Goal: Transaction & Acquisition: Download file/media

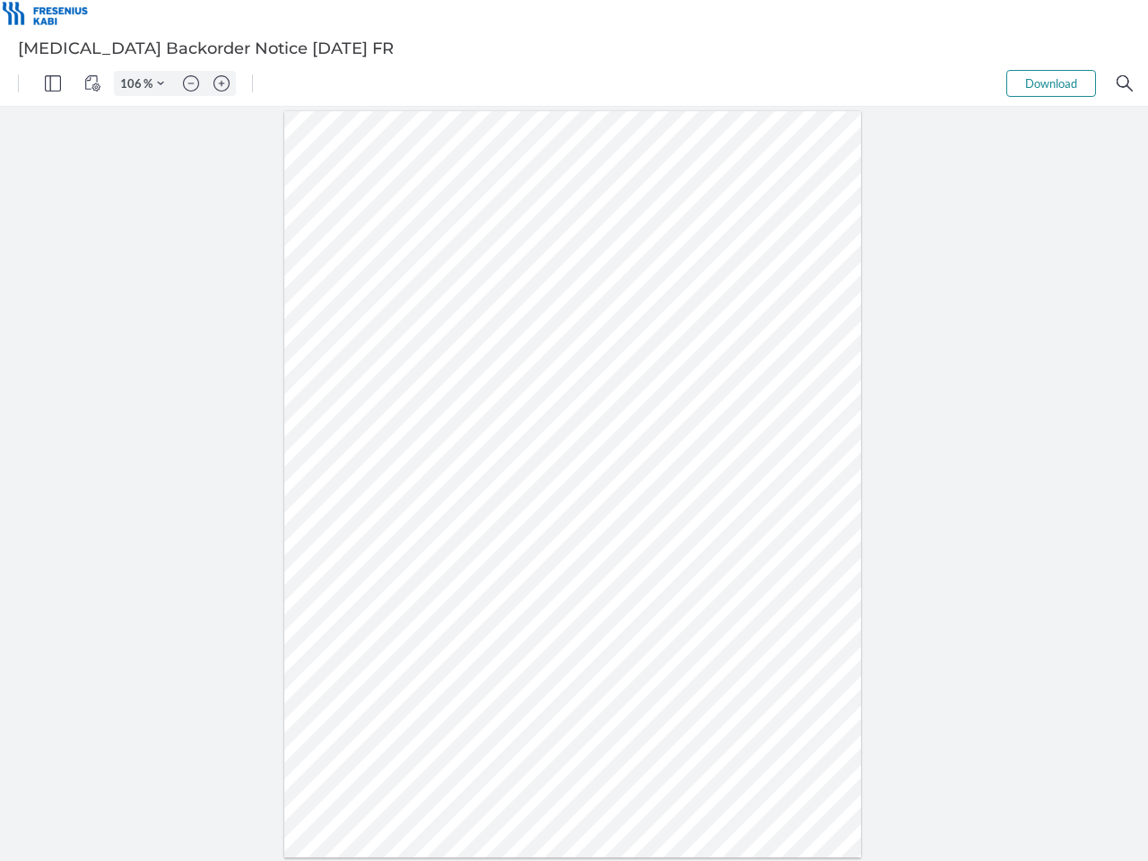
click at [53, 83] on img "Panel" at bounding box center [53, 83] width 16 height 16
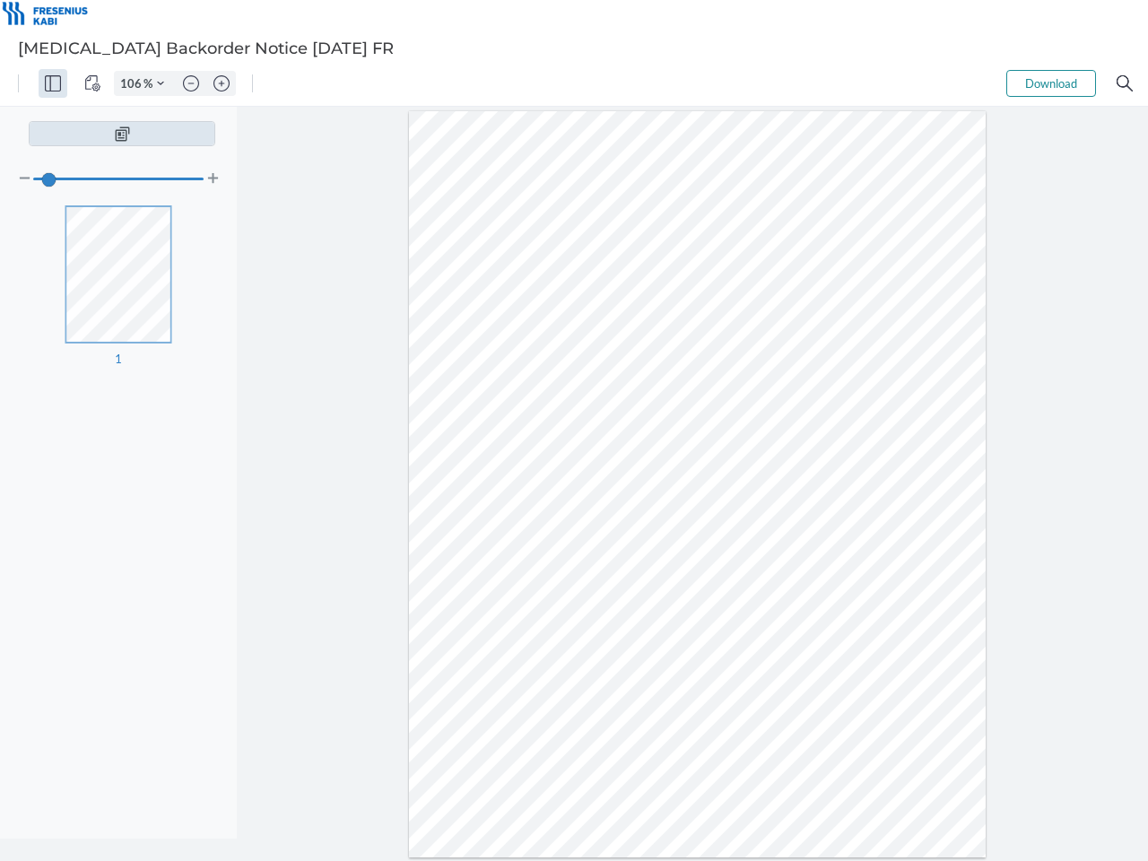
click at [92, 83] on img "View Controls" at bounding box center [92, 83] width 16 height 16
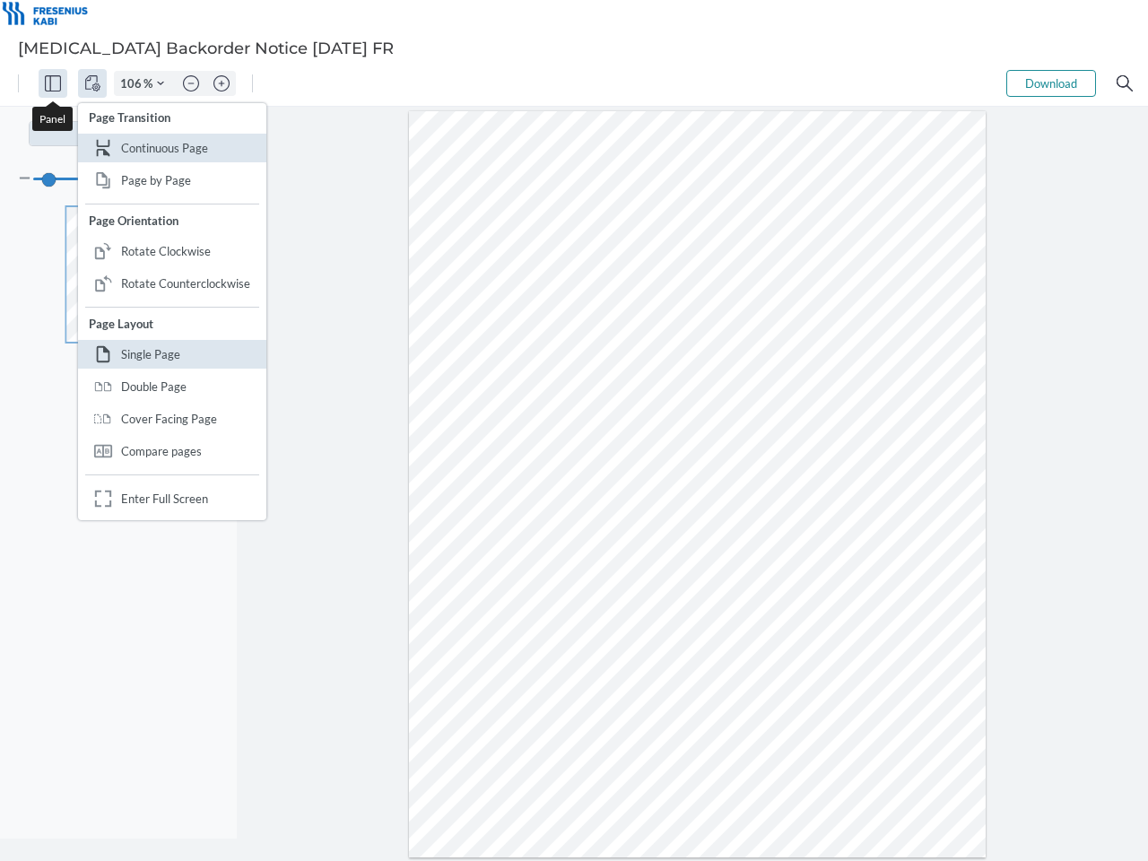
click at [134, 83] on input "106" at bounding box center [129, 83] width 29 height 16
click at [161, 83] on img "Zoom Controls" at bounding box center [160, 83] width 7 height 7
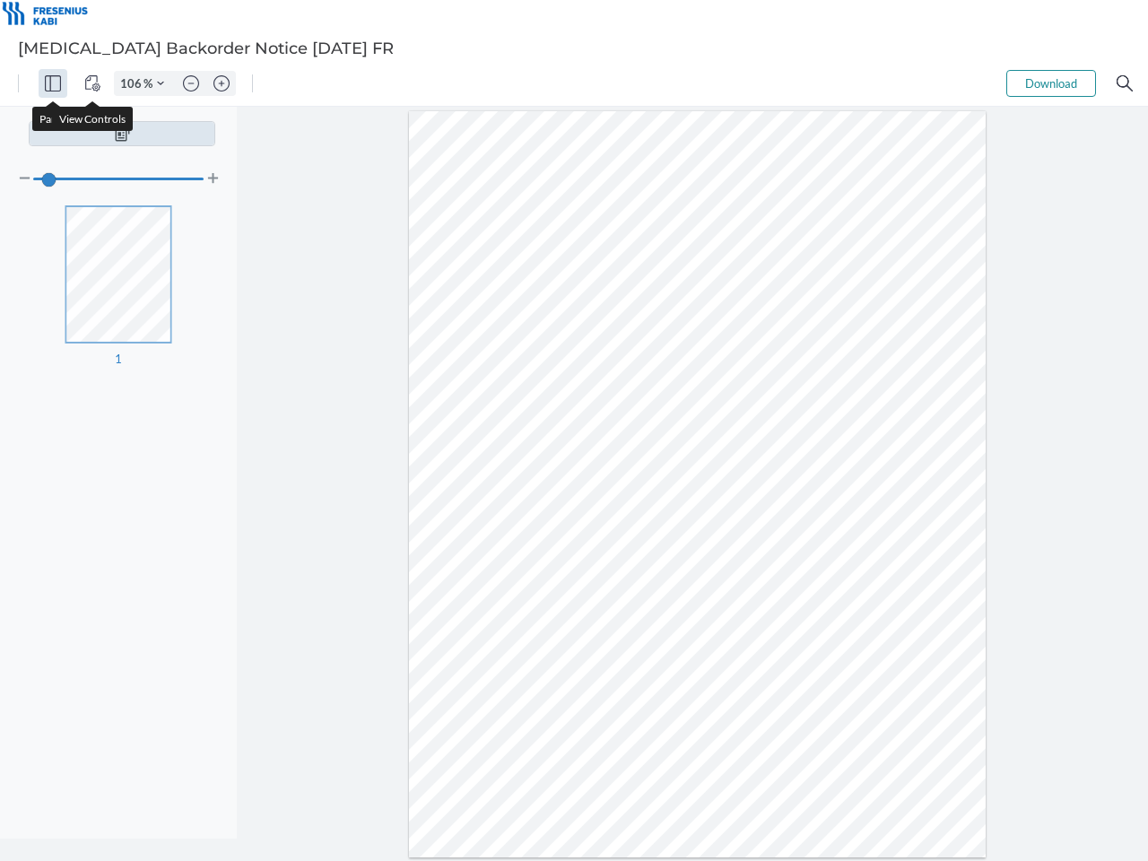
click at [191, 83] on img "Zoom out" at bounding box center [191, 83] width 16 height 16
click at [221, 83] on img "Zoom in" at bounding box center [221, 83] width 16 height 16
type input "106"
click at [1051, 83] on button "Download" at bounding box center [1051, 83] width 90 height 27
click at [1124, 83] on img "Search" at bounding box center [1124, 83] width 16 height 16
